Goal: Transaction & Acquisition: Obtain resource

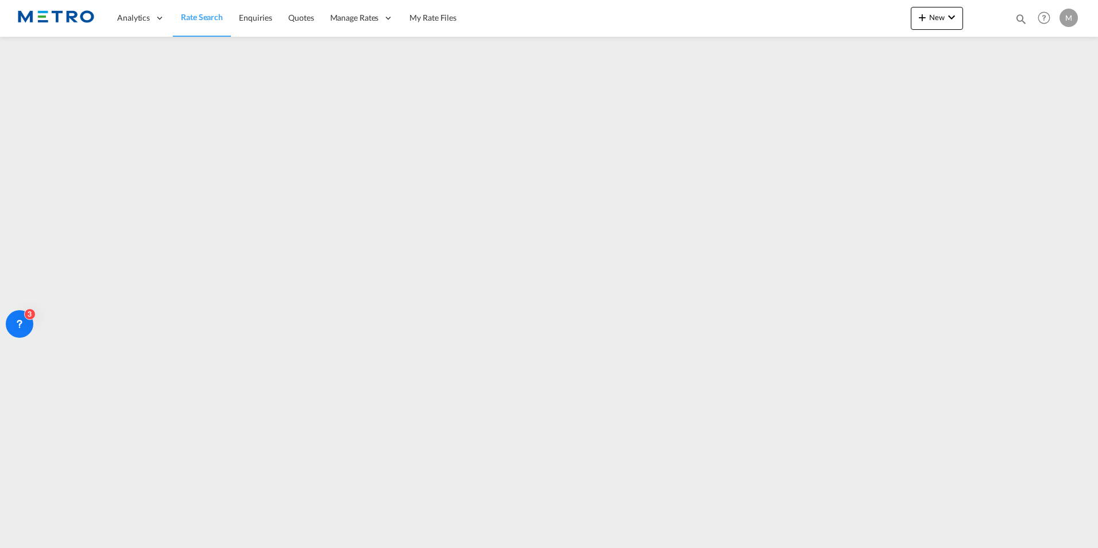
click at [191, 28] on link "Rate Search" at bounding box center [202, 17] width 58 height 37
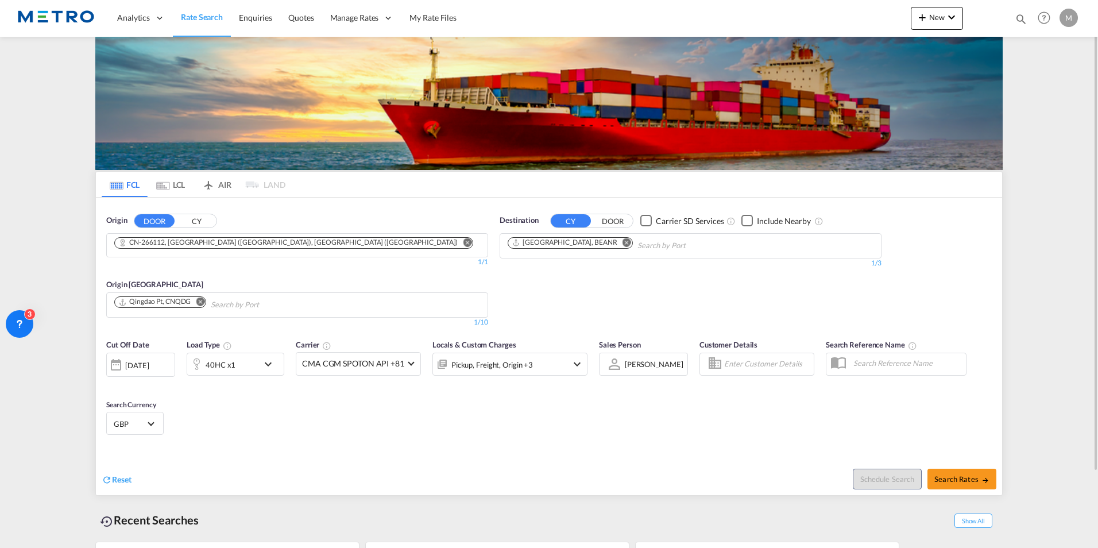
click at [114, 420] on span "GBP" at bounding box center [130, 424] width 32 height 10
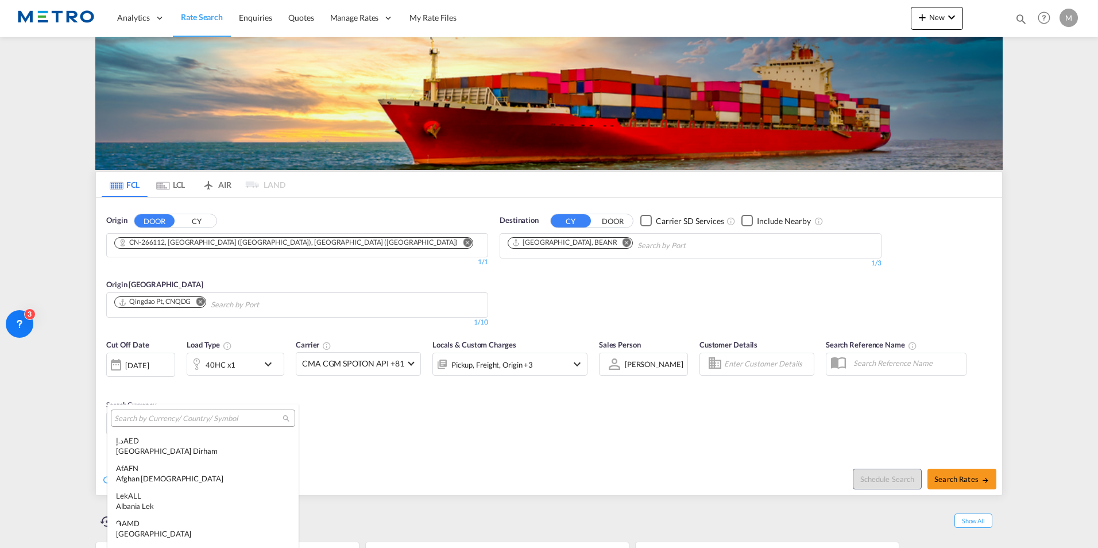
scroll to position [1264, 0]
click at [19, 429] on md-backdrop at bounding box center [549, 274] width 1098 height 548
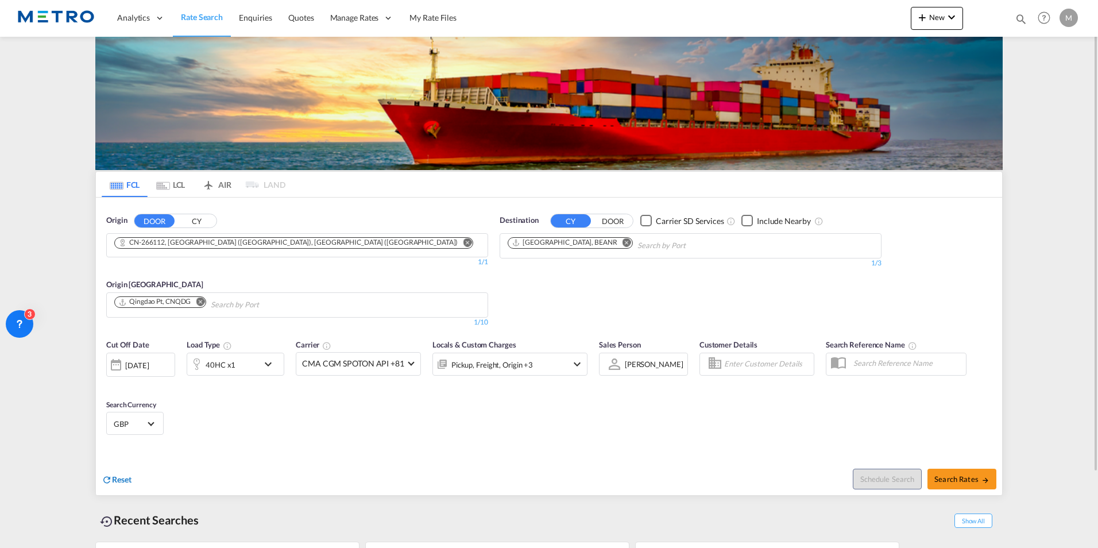
click at [130, 480] on span "Reset" at bounding box center [122, 480] width 20 height 10
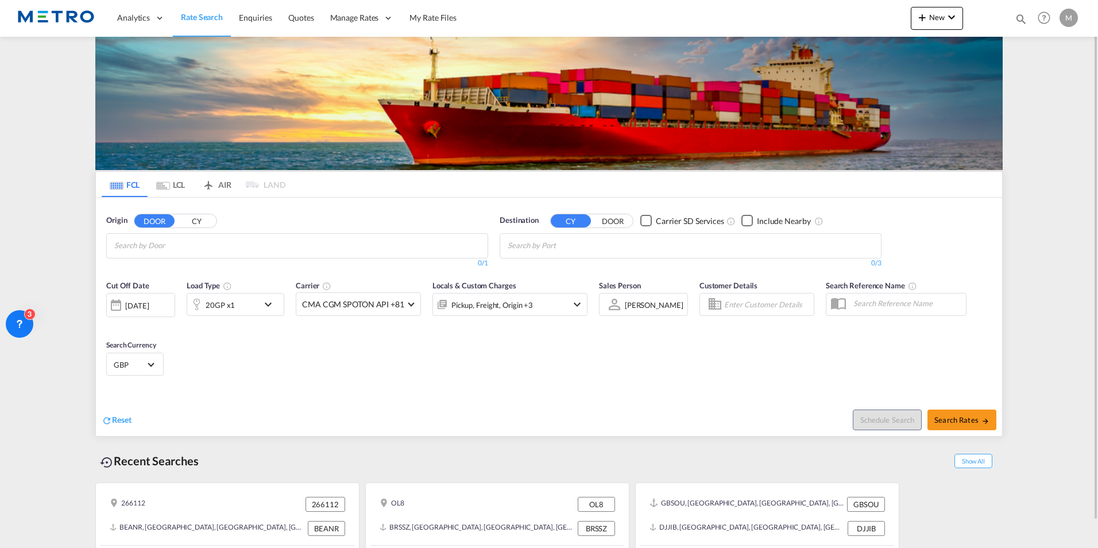
click at [167, 241] on input "Chips input." at bounding box center [168, 246] width 109 height 18
type input "ch7"
click at [138, 245] on body "Analytics Reports Dashboard Rate Search Enquiries Quotes" at bounding box center [549, 274] width 1098 height 548
drag, startPoint x: 139, startPoint y: 245, endPoint x: 89, endPoint y: 255, distance: 51.0
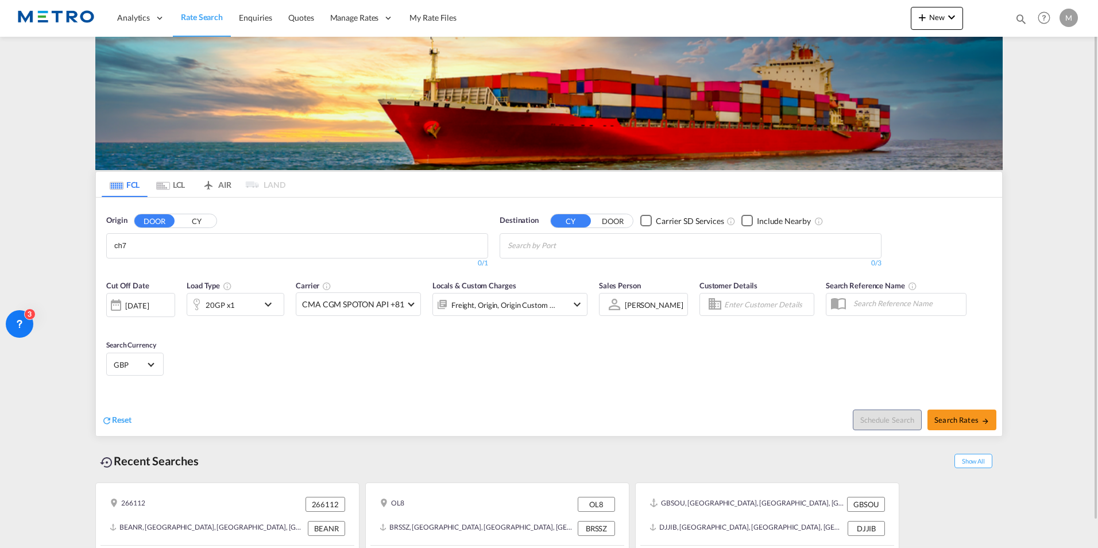
click at [89, 255] on md-content "Analytics Reports Dashboard Rate Search Enquiries Quotes" at bounding box center [549, 274] width 1098 height 548
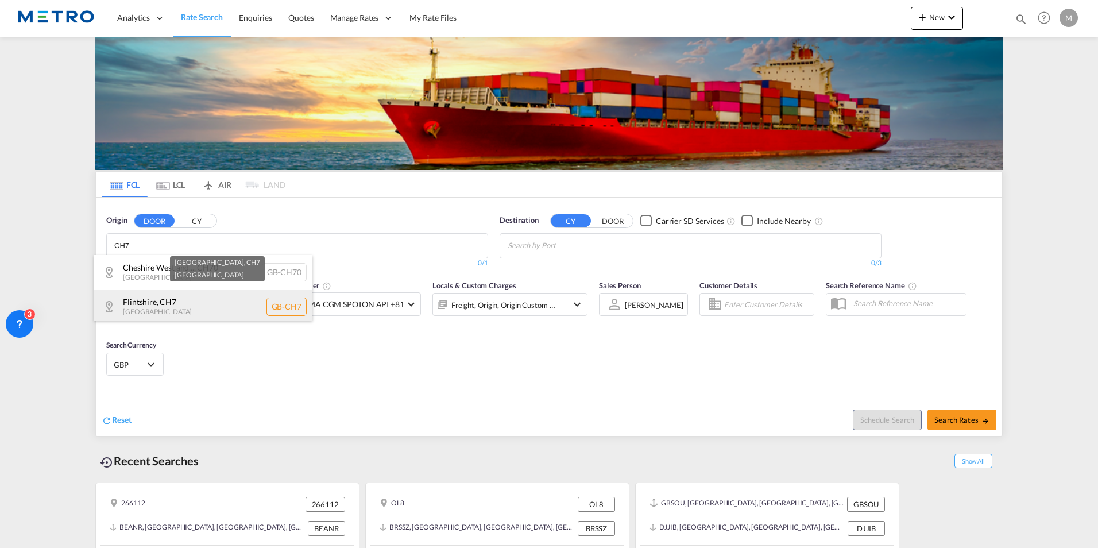
type input "CH7"
click at [222, 311] on div "[GEOGRAPHIC_DATA] , CH7 [GEOGRAPHIC_DATA] [GEOGRAPHIC_DATA]-CH7" at bounding box center [203, 307] width 218 height 34
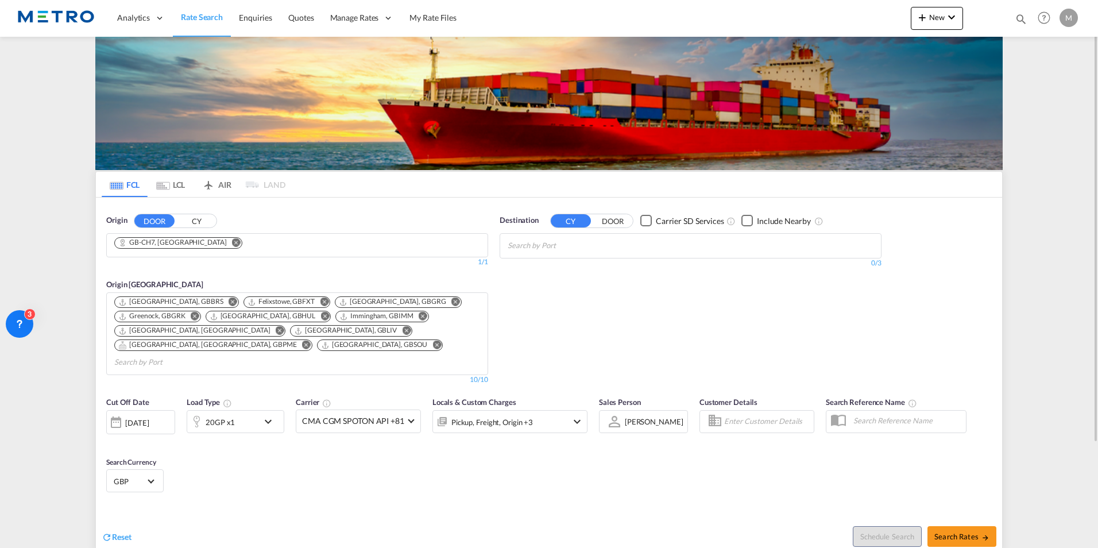
click at [558, 233] on div at bounding box center [691, 245] width 382 height 25
click at [565, 246] on input "Chips input." at bounding box center [562, 246] width 109 height 18
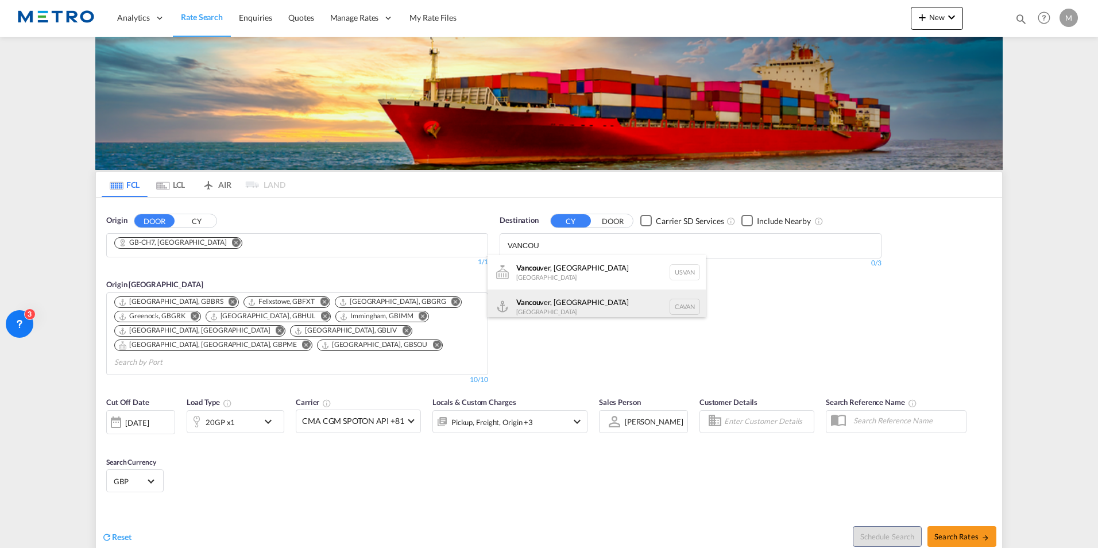
type input "VANCOU"
click at [621, 314] on div "Vancou ver, [GEOGRAPHIC_DATA] [GEOGRAPHIC_DATA] [GEOGRAPHIC_DATA]" at bounding box center [597, 307] width 218 height 34
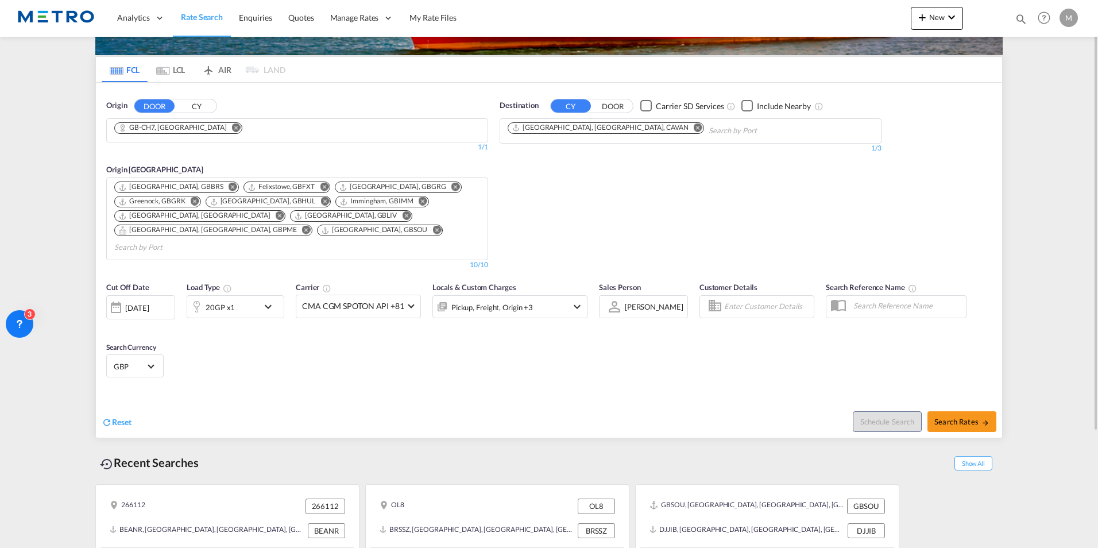
scroll to position [130, 0]
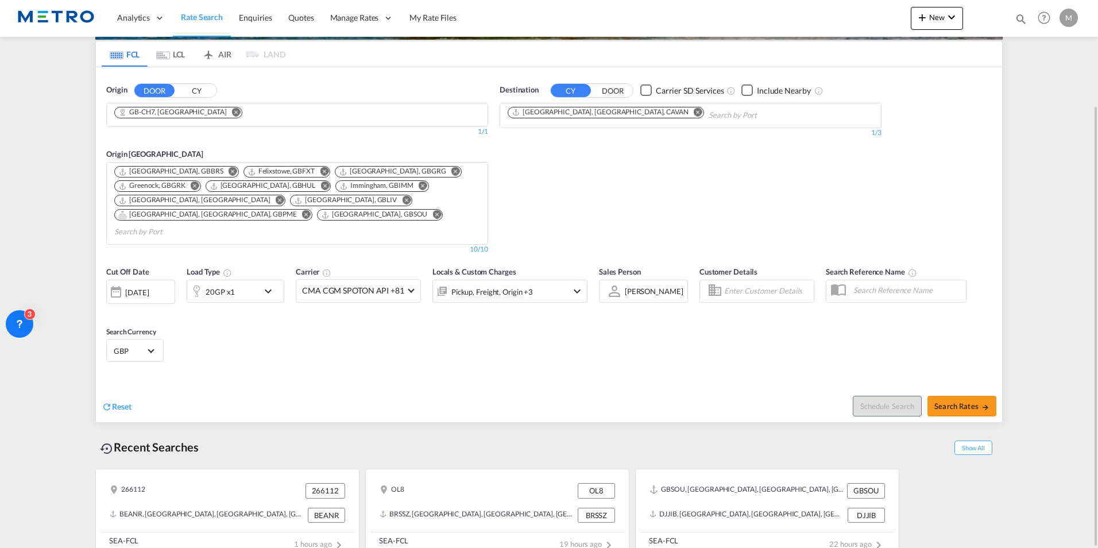
click at [267, 284] on md-icon "icon-chevron-down" at bounding box center [271, 291] width 20 height 14
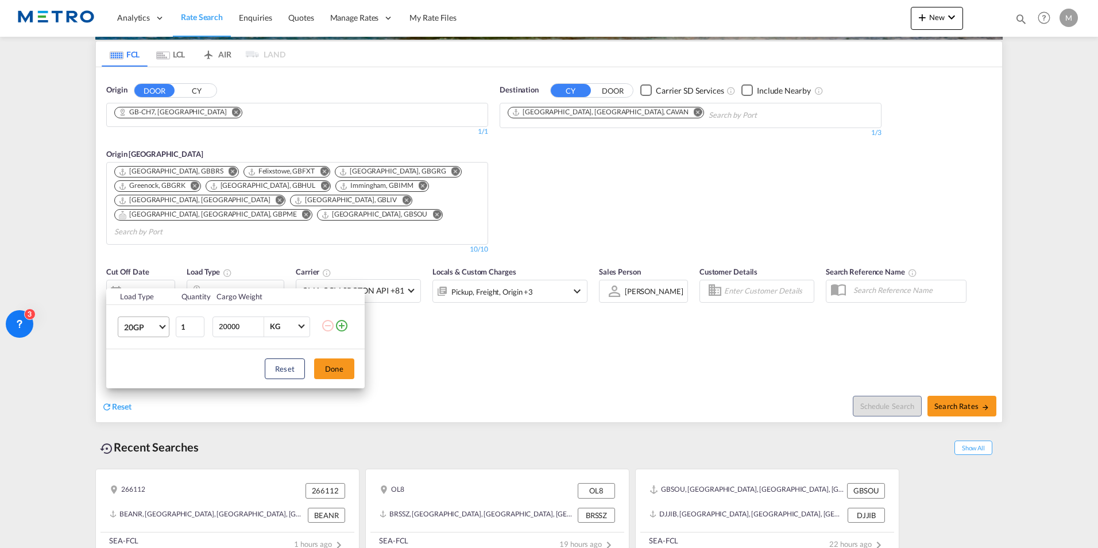
click at [155, 323] on span "20GP" at bounding box center [140, 327] width 33 height 11
drag, startPoint x: 156, startPoint y: 345, endPoint x: 157, endPoint y: 352, distance: 7.0
click at [157, 345] on md-option "40RE" at bounding box center [154, 348] width 78 height 28
click at [340, 366] on button "Done" at bounding box center [334, 368] width 40 height 21
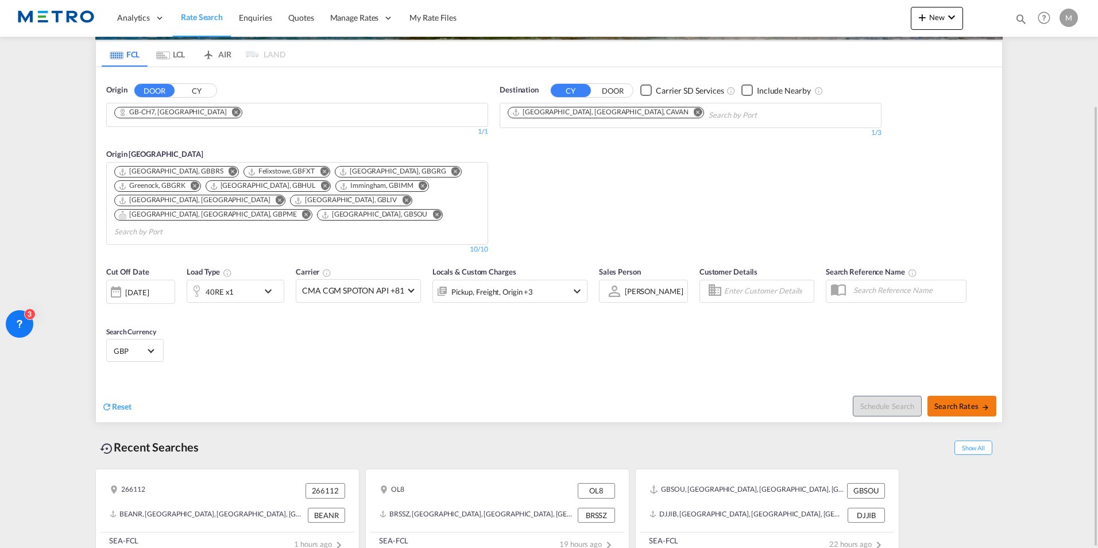
click at [956, 402] on span "Search Rates" at bounding box center [962, 406] width 55 height 9
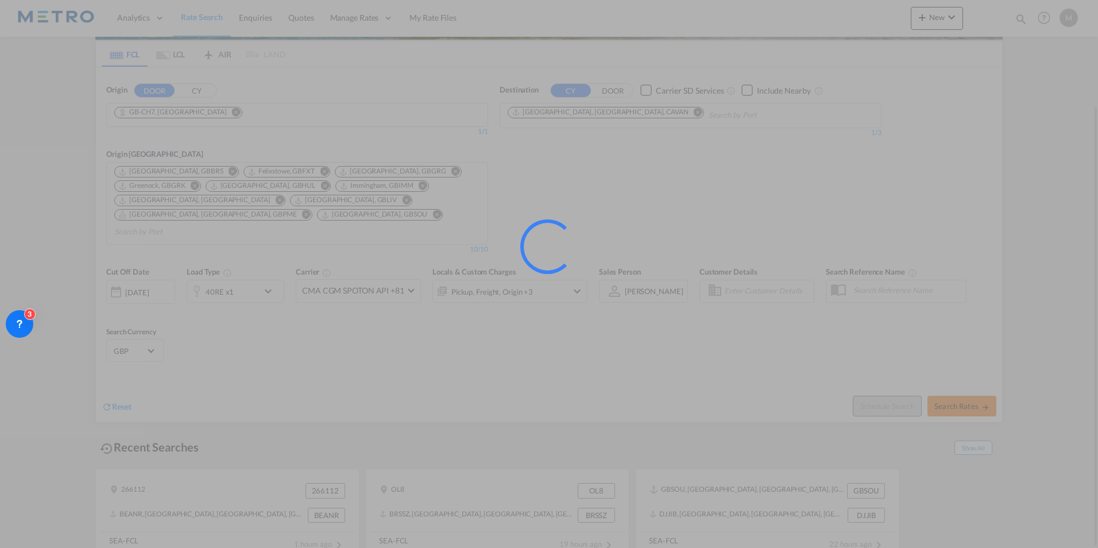
type input "CH7 to CAVAN / [DATE]"
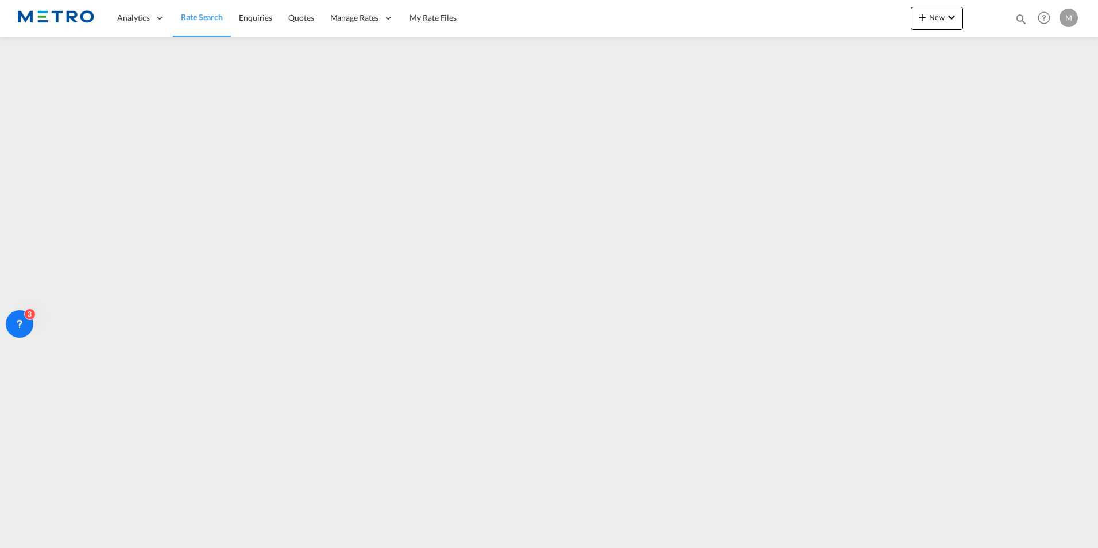
click at [204, 12] on span "Rate Search" at bounding box center [202, 17] width 42 height 10
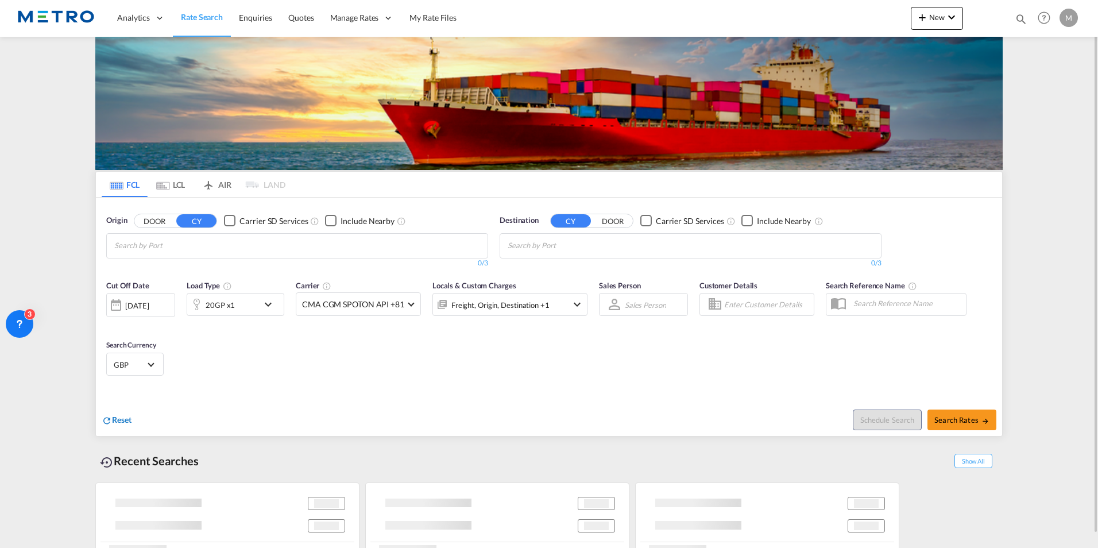
click at [122, 418] on span "Reset" at bounding box center [122, 420] width 20 height 10
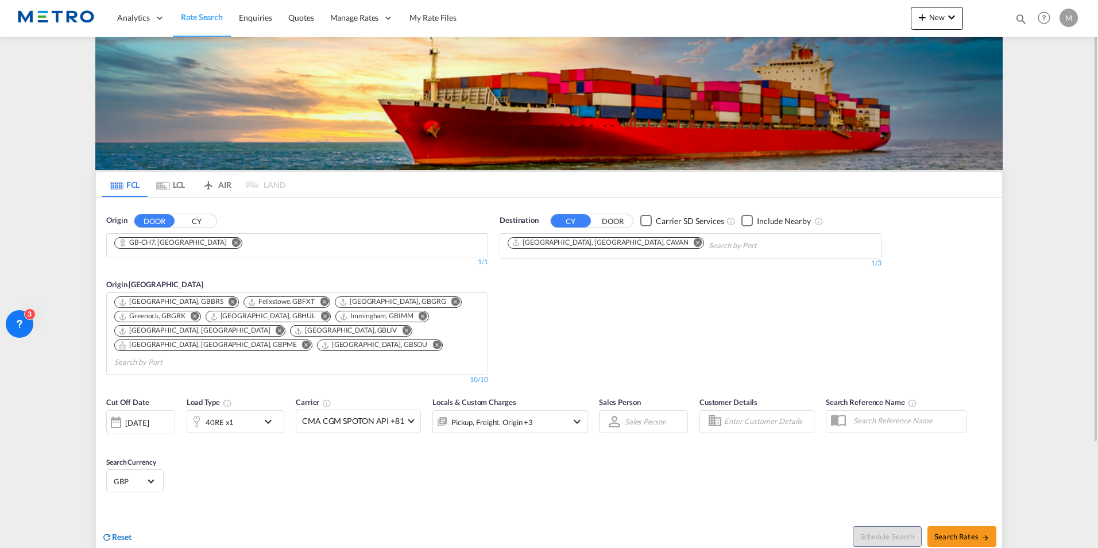
click at [121, 531] on div "Reset" at bounding box center [117, 537] width 30 height 13
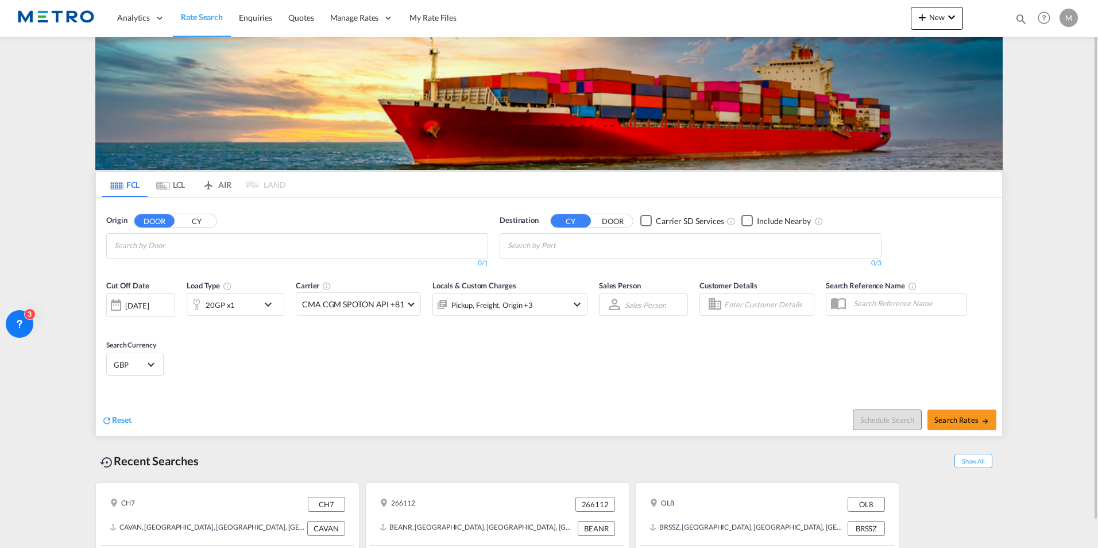
click at [253, 238] on md-chips at bounding box center [297, 246] width 381 height 24
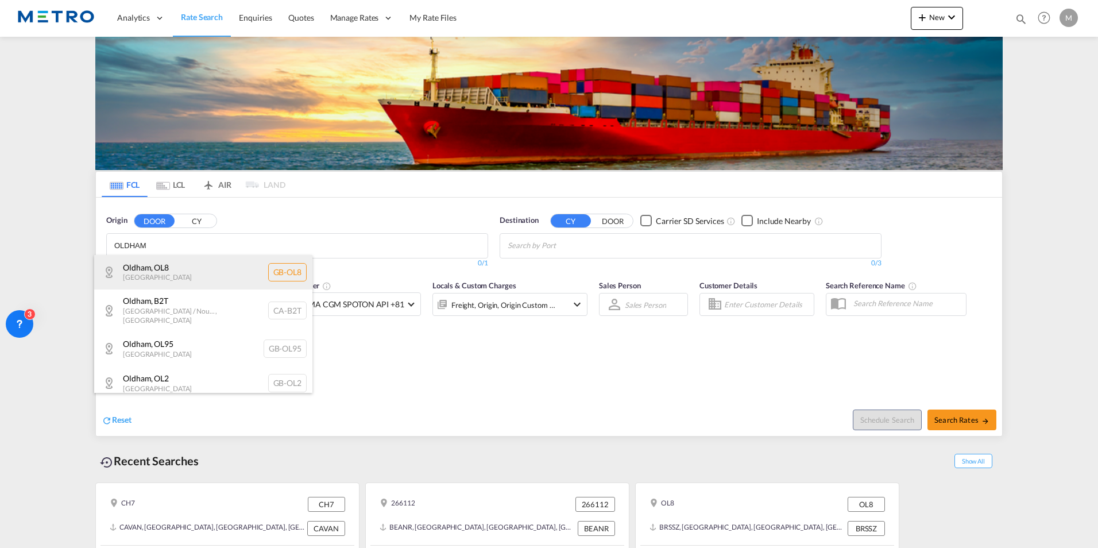
type input "OLDHAM"
click at [136, 286] on div "Oldham , OL8 [GEOGRAPHIC_DATA] [GEOGRAPHIC_DATA]-OL8" at bounding box center [203, 272] width 218 height 34
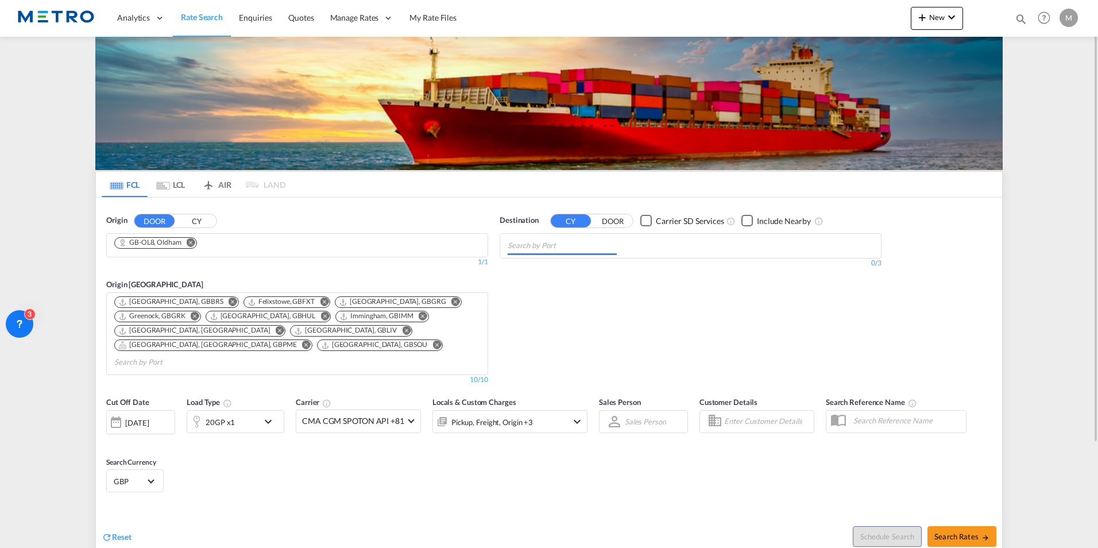
click at [608, 243] on input "Chips input." at bounding box center [562, 246] width 109 height 18
type input "MOMBASA"
click at [618, 265] on div "Mombasa [GEOGRAPHIC_DATA] [GEOGRAPHIC_DATA]" at bounding box center [597, 272] width 218 height 34
click at [968, 532] on span "Search Rates" at bounding box center [962, 536] width 55 height 9
type input "OL8 to KEMBA / [DATE]"
